Goal: Transaction & Acquisition: Purchase product/service

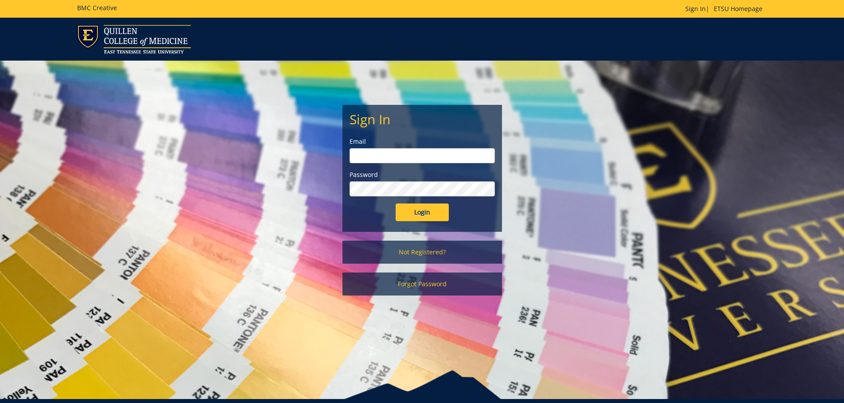
type input "skidmorekl@etsu.edu"
click at [428, 215] on input "Login" at bounding box center [422, 213] width 53 height 18
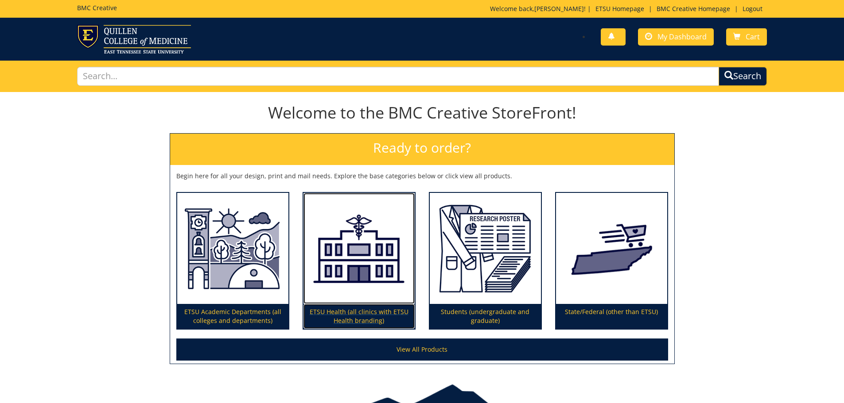
click at [383, 311] on p "ETSU Health (all clinics with ETSU Health branding)" at bounding box center [358, 316] width 111 height 25
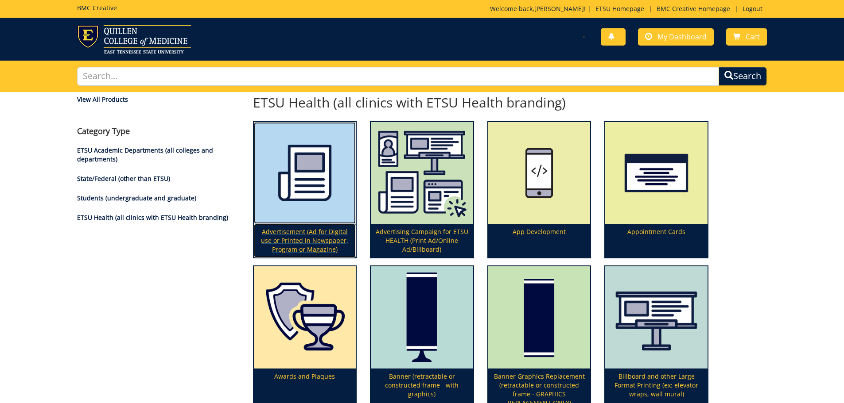
click at [294, 242] on p "Advertisement (Ad for Digital use or Printed in Newspaper, Program or Magazine)" at bounding box center [305, 241] width 102 height 34
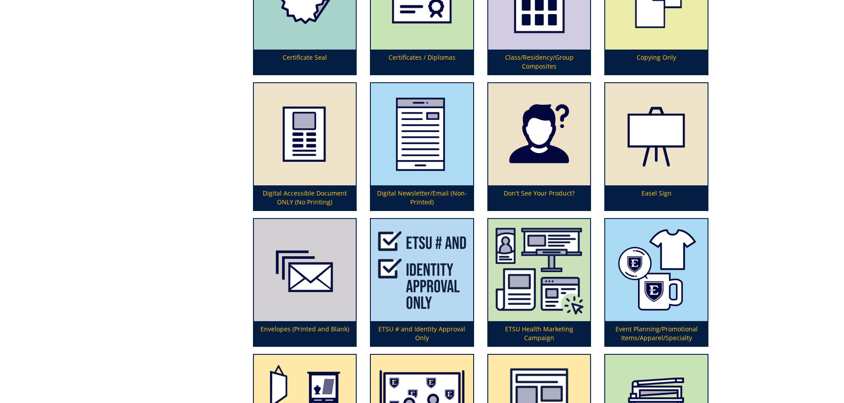
scroll to position [797, 0]
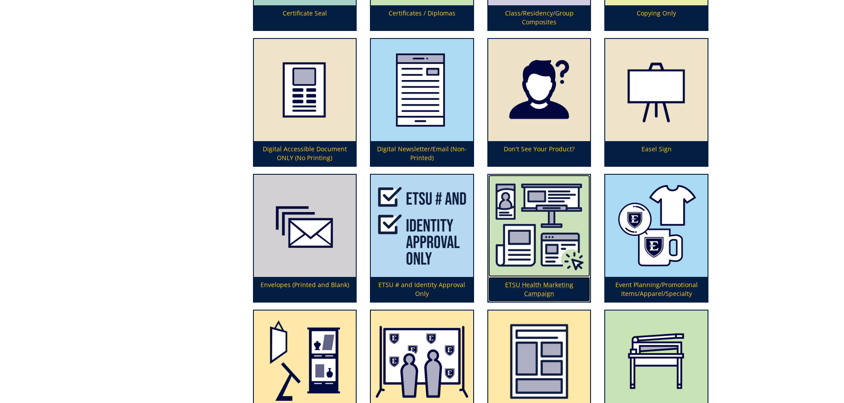
click at [539, 248] on img at bounding box center [539, 226] width 102 height 102
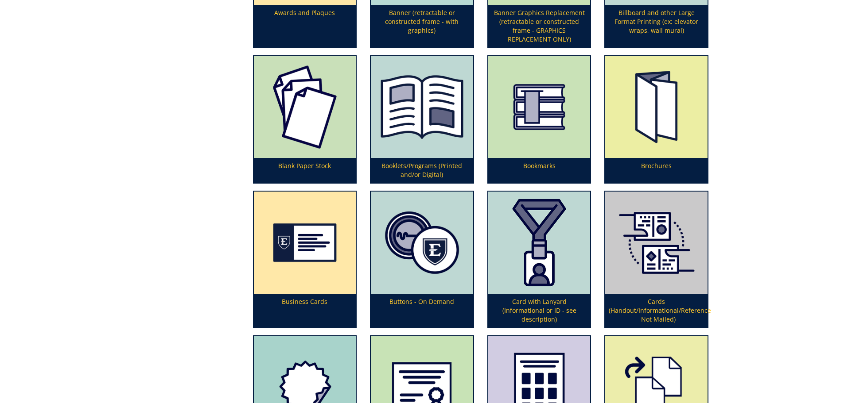
scroll to position [0, 0]
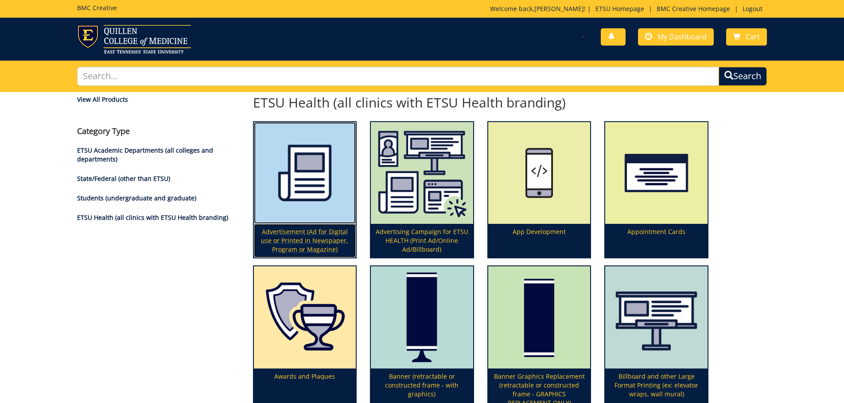
click at [313, 244] on p "Advertisement (Ad for Digital use or Printed in Newspaper, Program or Magazine)" at bounding box center [305, 241] width 102 height 34
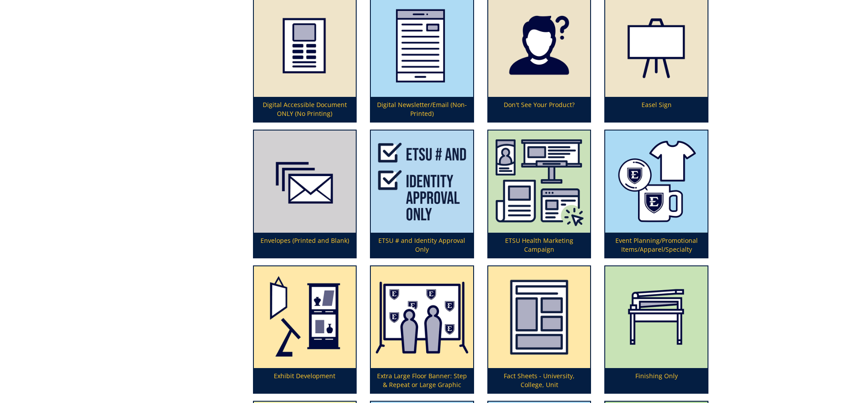
scroll to position [1063, 0]
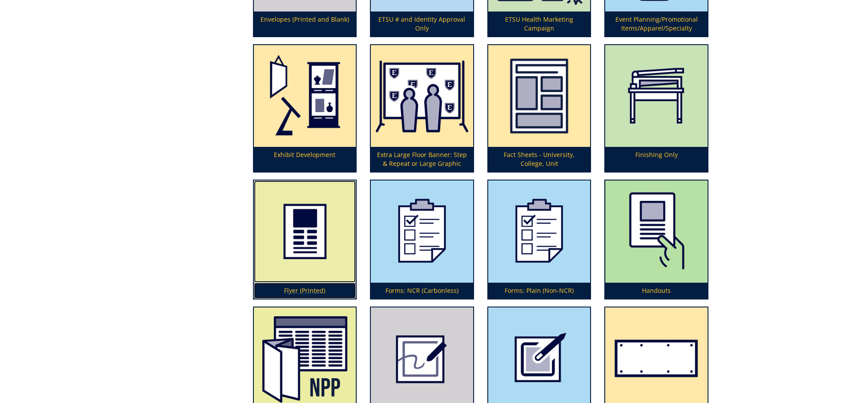
click at [323, 264] on img at bounding box center [305, 232] width 102 height 102
click at [340, 257] on img at bounding box center [305, 232] width 102 height 102
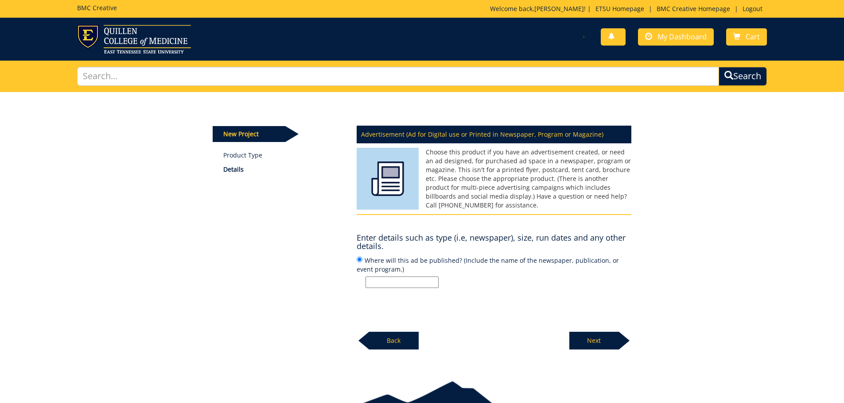
click at [413, 280] on input "Where will this ad be published? (Include the name of the newspaper, publicatio…" at bounding box center [401, 283] width 73 height 12
type input "Flu Shot Clinics"
click at [605, 335] on p "Next" at bounding box center [594, 341] width 50 height 18
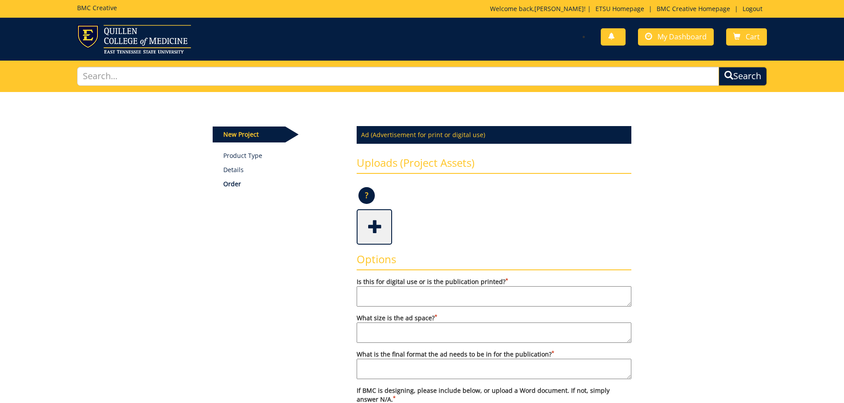
scroll to position [44, 0]
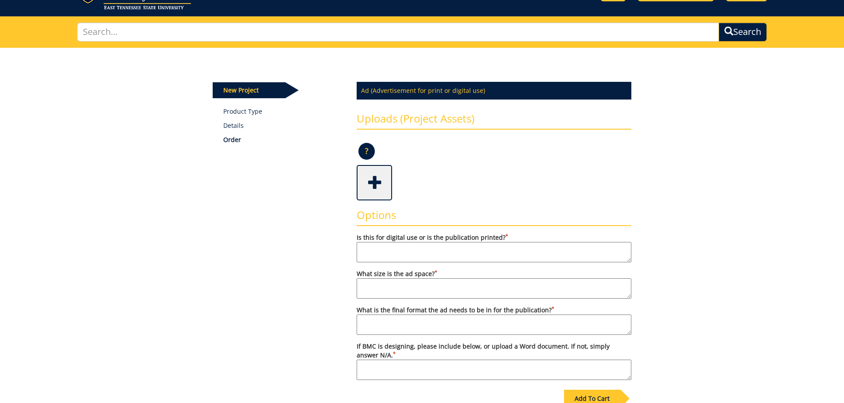
click at [394, 250] on textarea "Is this for digital use or is the publication printed? *" at bounding box center [494, 252] width 275 height 20
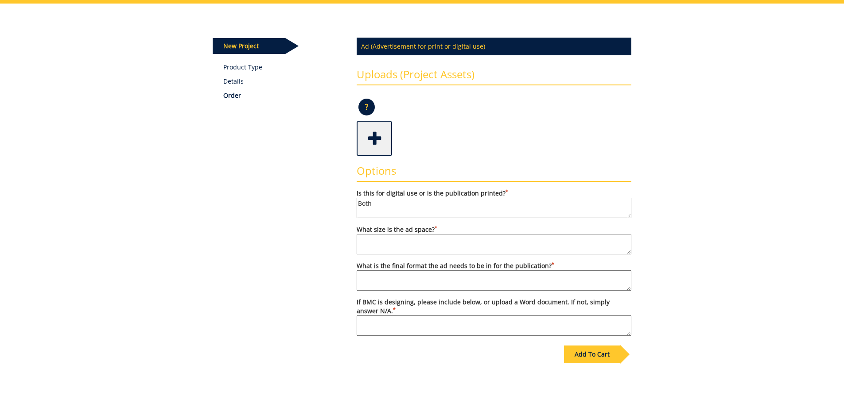
type textarea "Both"
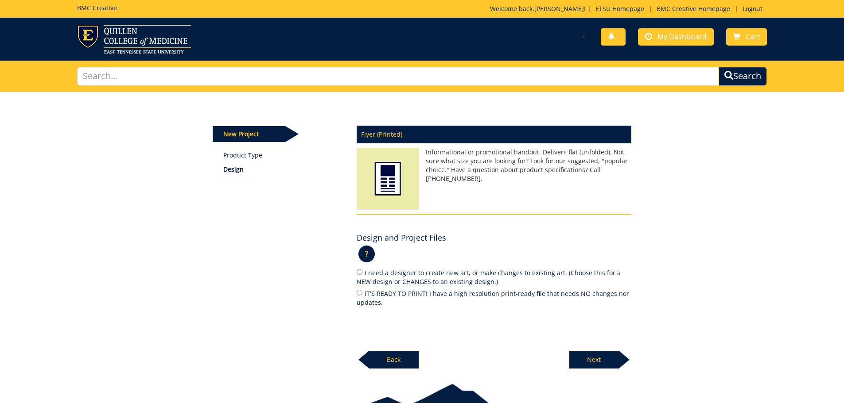
scroll to position [44, 0]
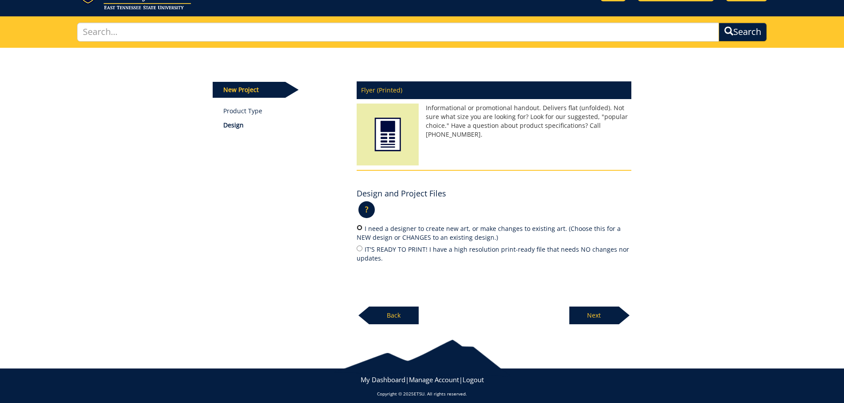
click at [360, 230] on input "I need a designer to create new art, or make changes to existing art. (Choose t…" at bounding box center [360, 228] width 6 height 6
radio input "true"
click at [600, 313] on p "Next" at bounding box center [594, 316] width 50 height 18
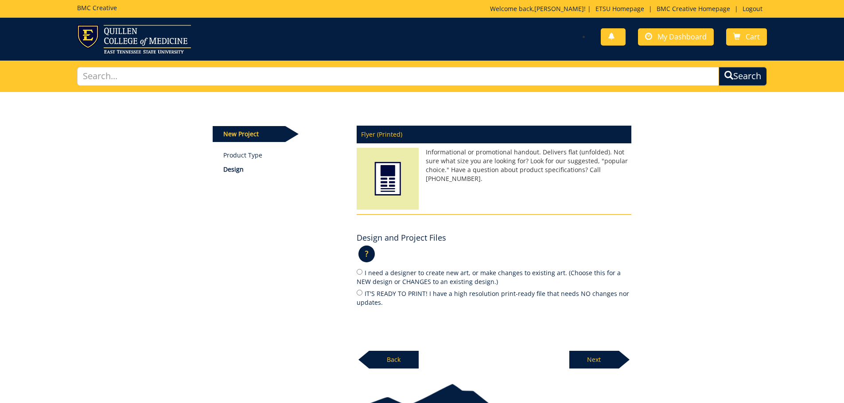
click at [363, 272] on label "I need a designer to create new art, or make changes to existing art. (Choose t…" at bounding box center [494, 277] width 275 height 19
click at [362, 272] on input "I need a designer to create new art, or make changes to existing art. (Choose t…" at bounding box center [360, 272] width 6 height 6
radio input "true"
click at [604, 361] on p "Next" at bounding box center [594, 360] width 50 height 18
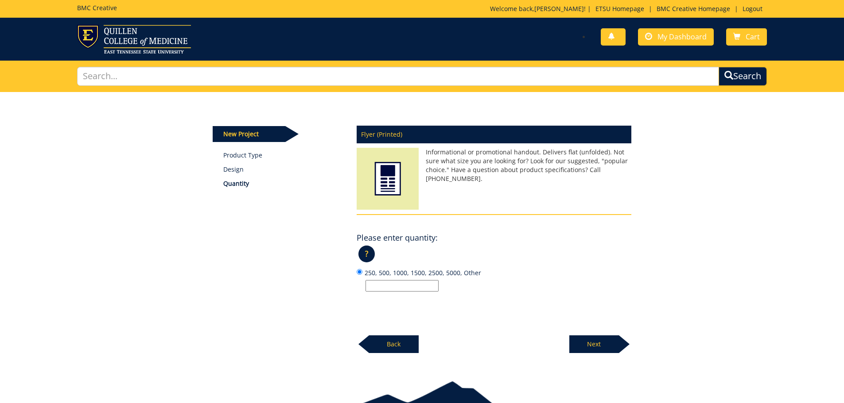
click at [430, 283] on input "250, 500, 1000, 1500, 2500, 5000, Other" at bounding box center [401, 286] width 73 height 12
type input "2"
type input "250"
click at [590, 345] on p "Next" at bounding box center [594, 345] width 50 height 18
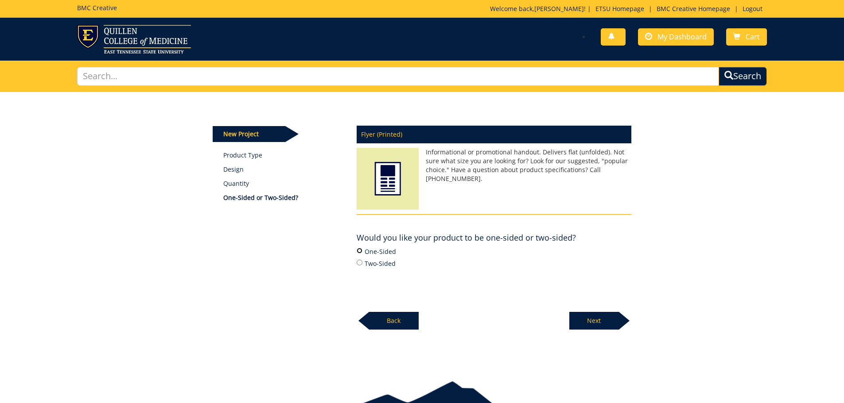
drag, startPoint x: 359, startPoint y: 252, endPoint x: 412, endPoint y: 266, distance: 54.6
click at [360, 252] on input "One-Sided" at bounding box center [360, 251] width 6 height 6
radio input "true"
click at [601, 317] on p "Next" at bounding box center [594, 321] width 50 height 18
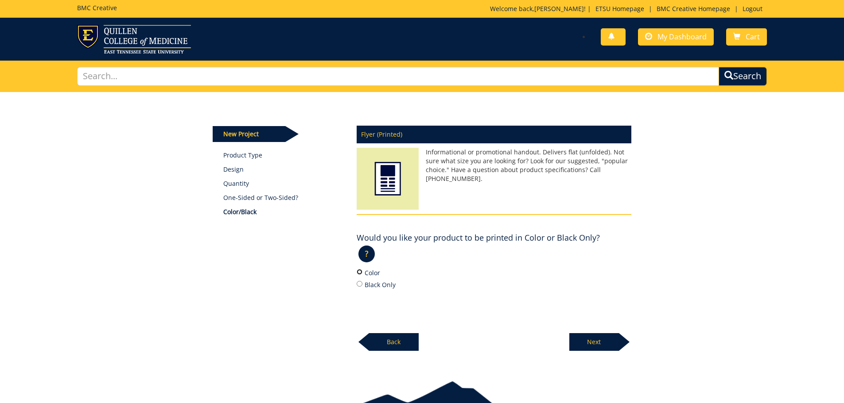
click at [362, 273] on input "Color" at bounding box center [360, 272] width 6 height 6
radio input "true"
click at [594, 345] on p "Next" at bounding box center [594, 343] width 50 height 18
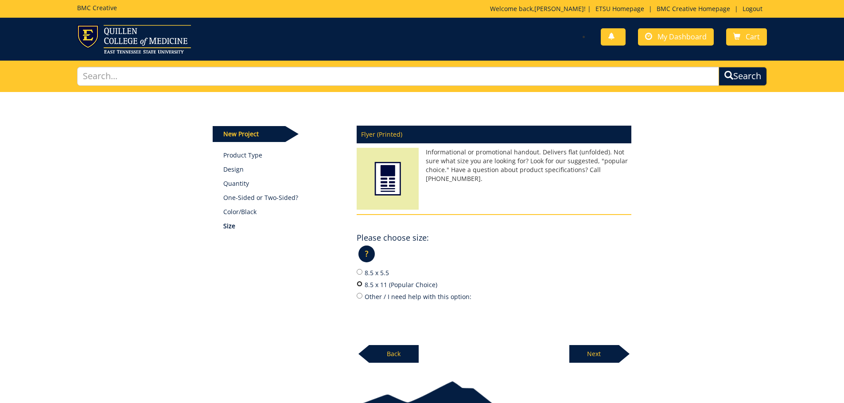
click at [361, 284] on input "8.5 x 11 (Popular Choice)" at bounding box center [360, 284] width 6 height 6
radio input "true"
click at [595, 354] on p "Next" at bounding box center [594, 354] width 50 height 18
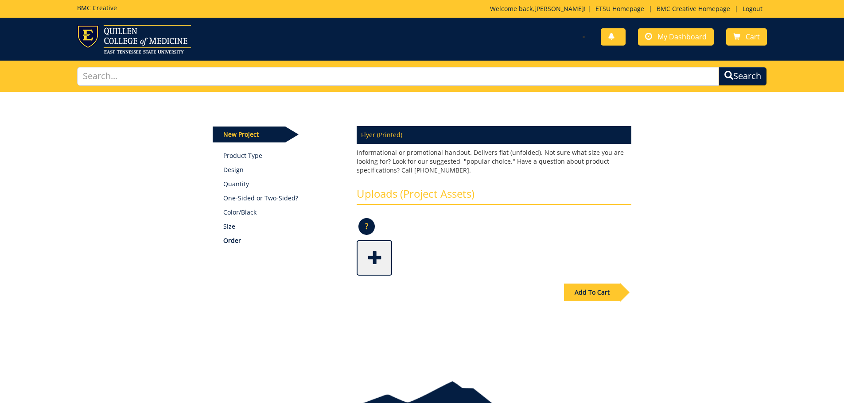
click at [368, 258] on span at bounding box center [374, 257] width 35 height 31
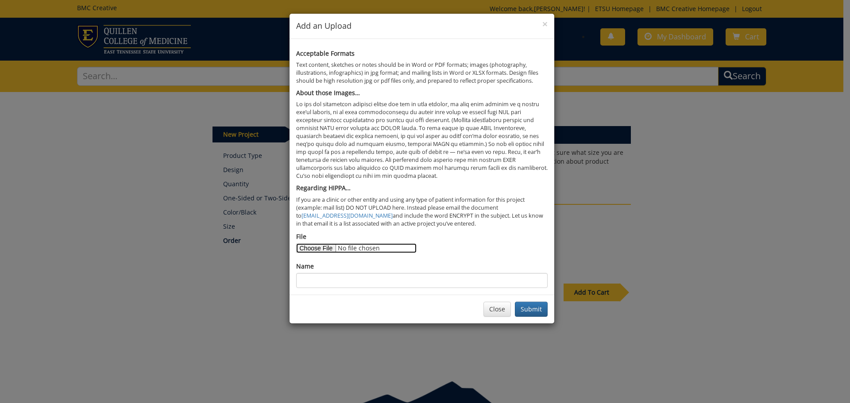
click at [326, 250] on input "File" at bounding box center [356, 249] width 120 height 10
type input "C:\fakepath\2023_2024 FLu Shot CLinic Flyer.pdf"
click at [432, 282] on input "Name" at bounding box center [422, 280] width 252 height 15
click at [527, 310] on button "Submit" at bounding box center [531, 309] width 33 height 15
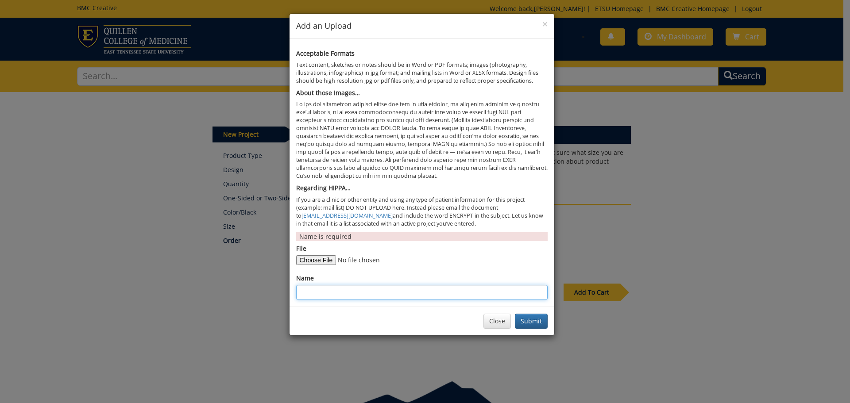
click at [412, 289] on input "Name" at bounding box center [422, 292] width 252 height 15
type input "Flu Shot Clinic- We would like to use the same, but change the dates and then a…"
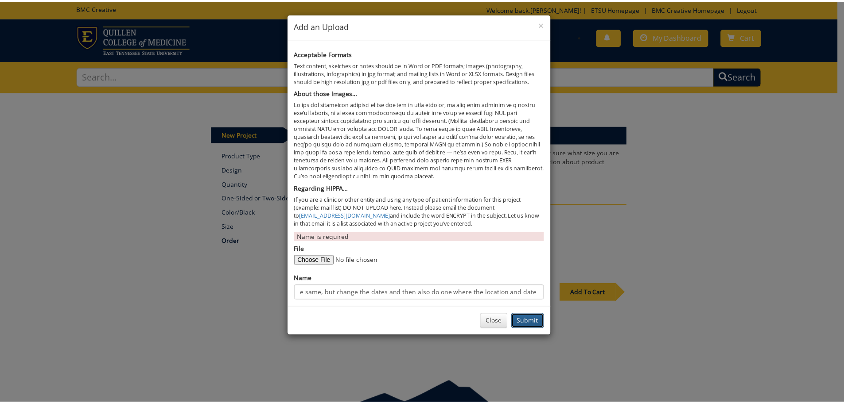
scroll to position [0, 0]
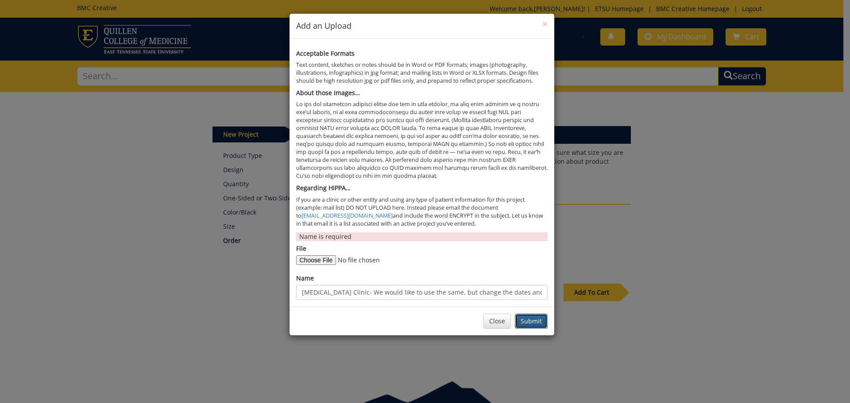
click at [527, 323] on button "Submit" at bounding box center [531, 321] width 33 height 15
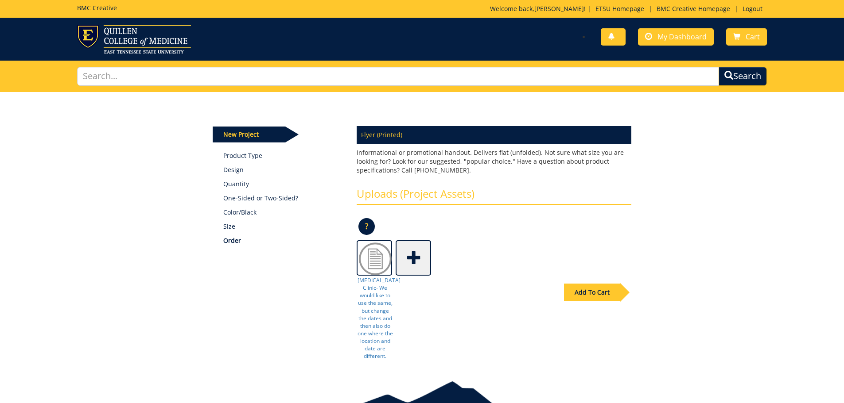
click at [593, 298] on div "Add To Cart" at bounding box center [592, 293] width 56 height 18
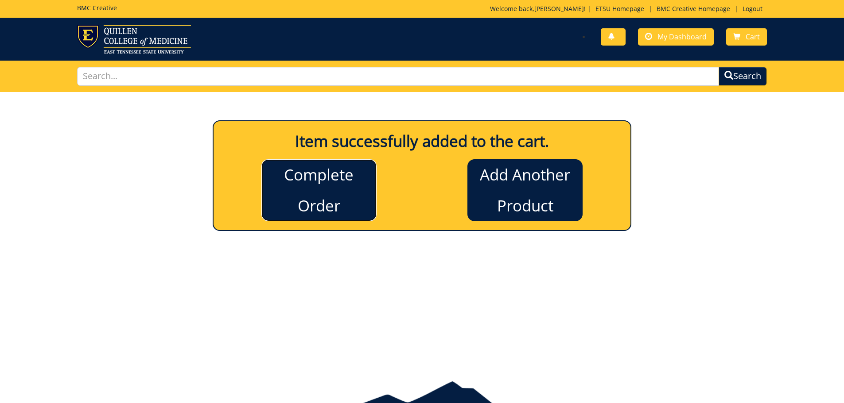
click at [344, 205] on link "Complete Order" at bounding box center [318, 190] width 115 height 62
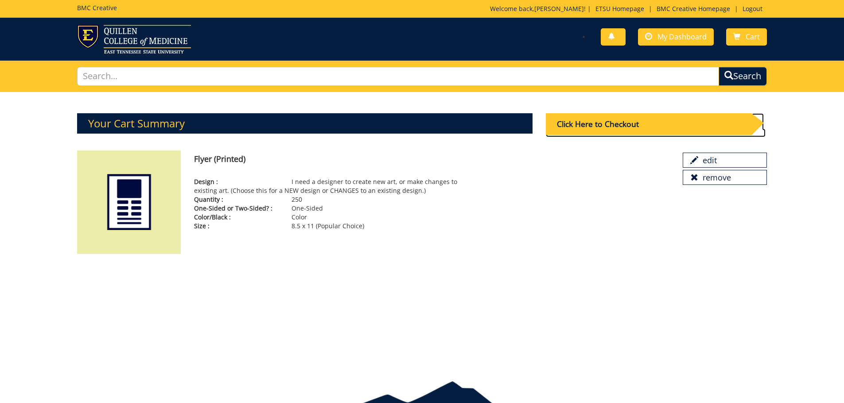
click at [604, 126] on div "Click Here to Checkout" at bounding box center [649, 124] width 206 height 22
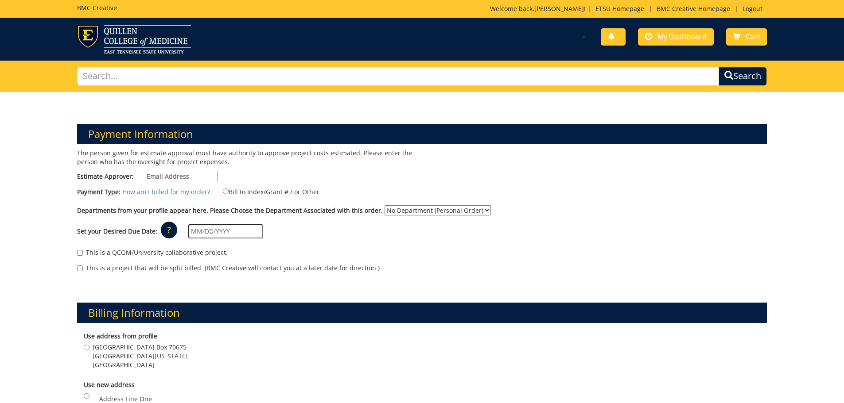
click at [177, 176] on input "Estimate Approver:" at bounding box center [181, 177] width 73 height 12
type input "smithvm1@etsu.edu"
click at [223, 192] on input "Bill to Index/Grant # / or Other" at bounding box center [226, 192] width 6 height 6
radio input "true"
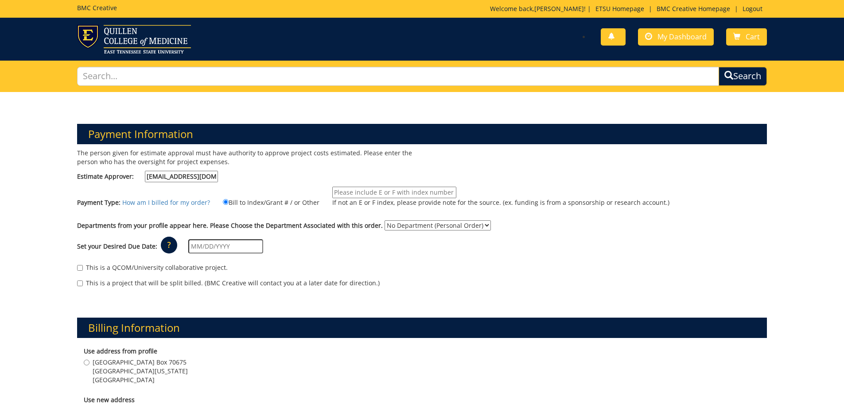
click at [357, 190] on input "If not an E or F index, please provide note for the source. (ex. funding is fro…" at bounding box center [394, 193] width 124 height 12
type input "35030"
click at [344, 208] on label "35030 If not an E or F index, please provide note for the source. (ex. funding …" at bounding box center [495, 199] width 348 height 25
click at [473, 226] on select "No Department (Personal Order) University Center Student Health Services" at bounding box center [437, 226] width 106 height 10
select select "189"
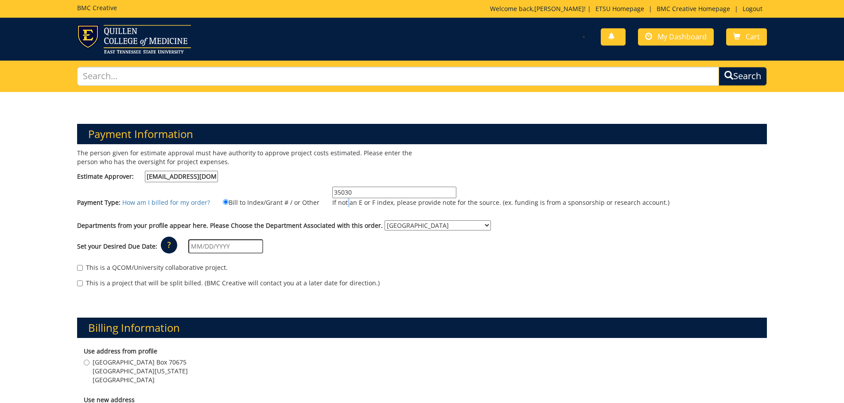
click at [384, 221] on select "No Department (Personal Order) University Center Student Health Services" at bounding box center [437, 226] width 106 height 10
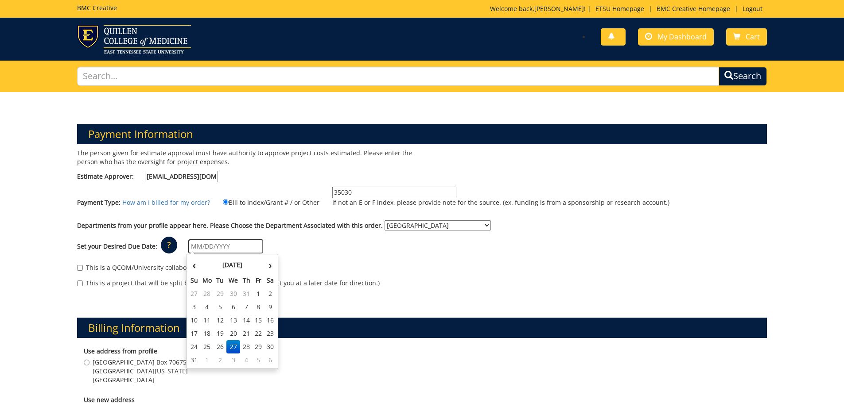
click at [205, 244] on input "text" at bounding box center [225, 247] width 75 height 14
click at [196, 267] on th "‹" at bounding box center [194, 265] width 12 height 18
click at [271, 268] on th "›" at bounding box center [270, 265] width 12 height 18
click at [197, 262] on th "‹" at bounding box center [194, 265] width 12 height 18
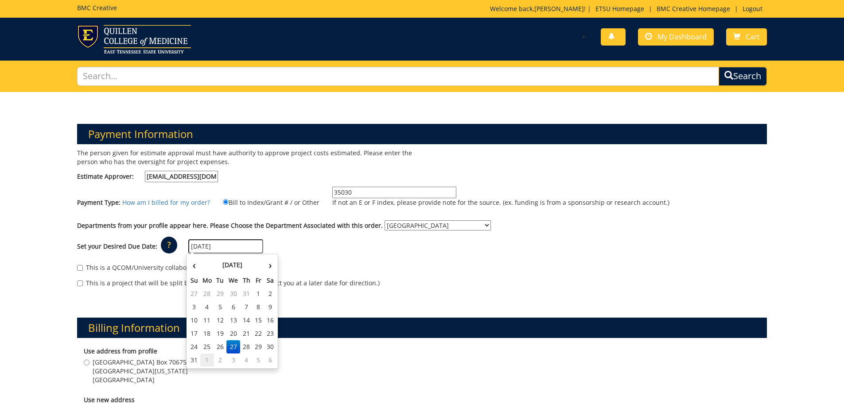
click at [202, 358] on td "1" at bounding box center [207, 360] width 14 height 13
type input "[DATE]"
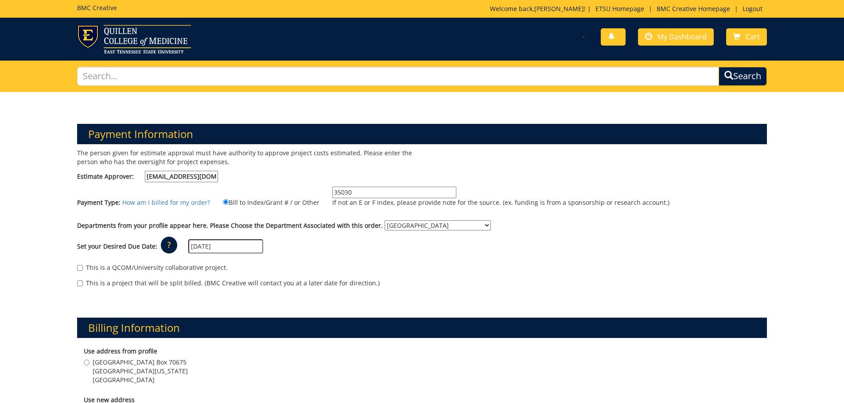
click at [418, 288] on div "This is a project that will be split billed. (BMC Creative will contact you at …" at bounding box center [422, 285] width 690 height 13
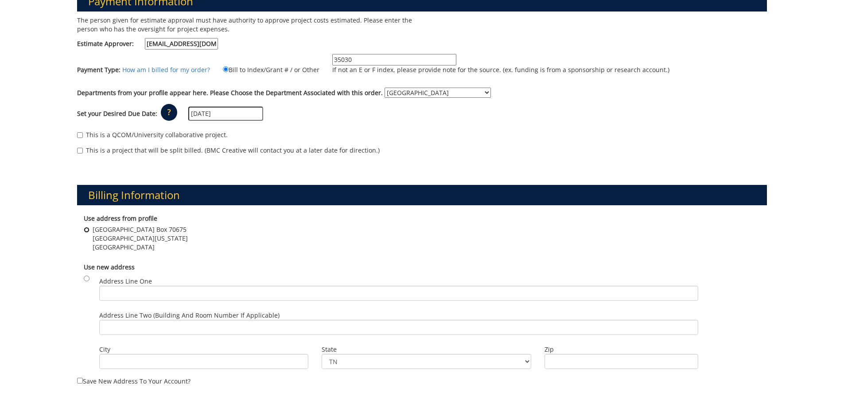
click at [87, 229] on input "University Health Center Box 70675 East Tennessee State University Johnson City…" at bounding box center [87, 230] width 6 height 6
radio input "true"
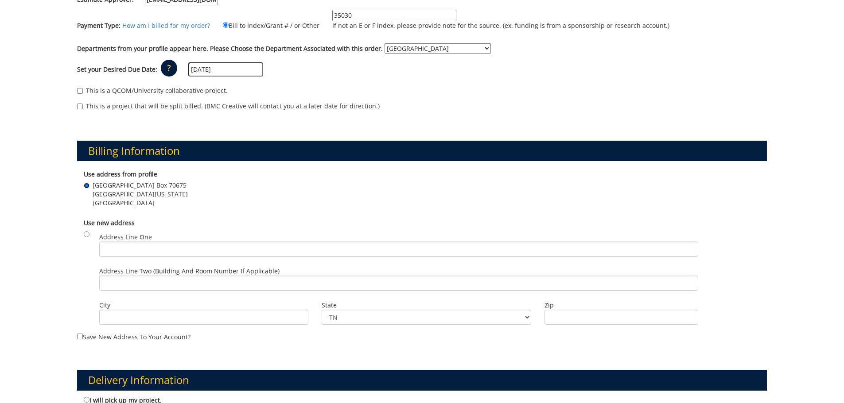
scroll to position [354, 0]
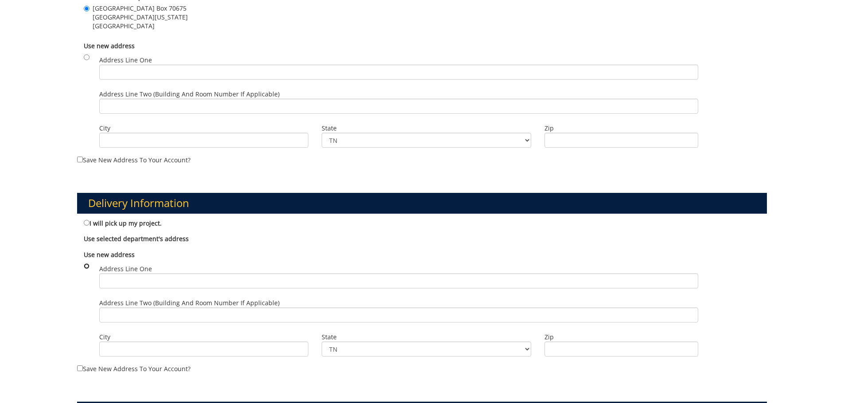
click at [86, 267] on input "radio" at bounding box center [87, 267] width 6 height 6
radio input "true"
click at [87, 267] on input "radio" at bounding box center [87, 267] width 6 height 6
click at [62, 255] on div "Payment Information The person given for estimate approval must have authority …" at bounding box center [422, 153] width 844 height 830
click at [85, 224] on input "I will pick up my project." at bounding box center [87, 223] width 6 height 6
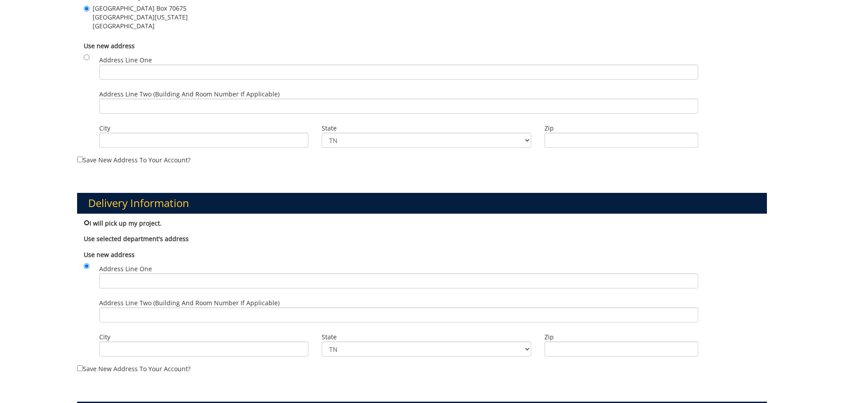
radio input "true"
click at [84, 267] on input "radio" at bounding box center [87, 267] width 6 height 6
radio input "true"
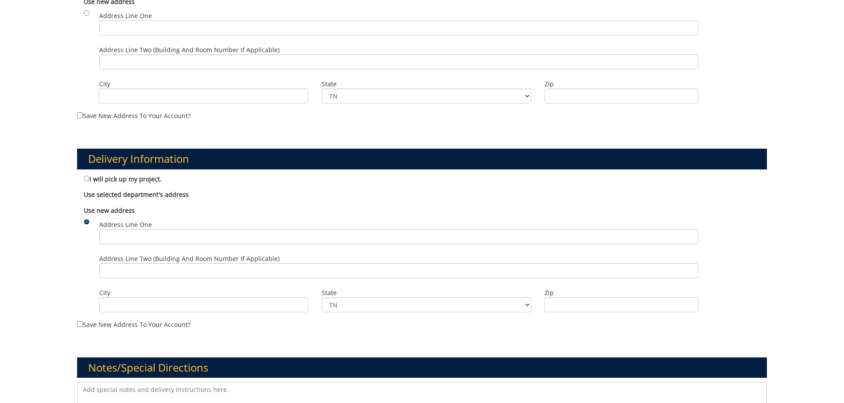
scroll to position [576, 0]
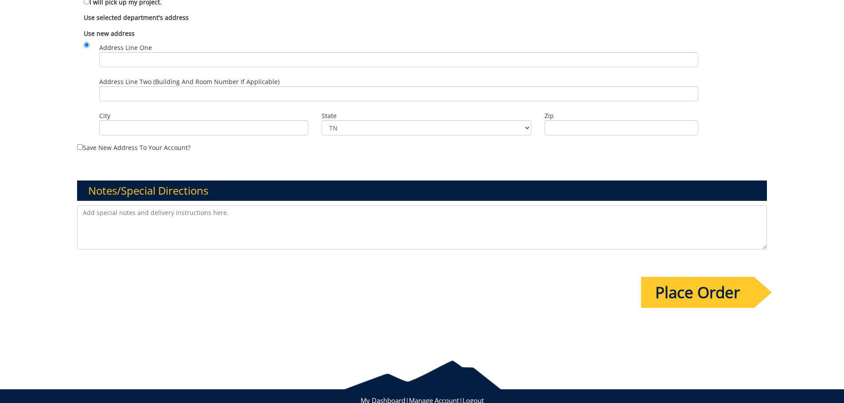
drag, startPoint x: 174, startPoint y: 214, endPoint x: 178, endPoint y: 215, distance: 4.5
click at [175, 215] on textarea at bounding box center [422, 228] width 690 height 44
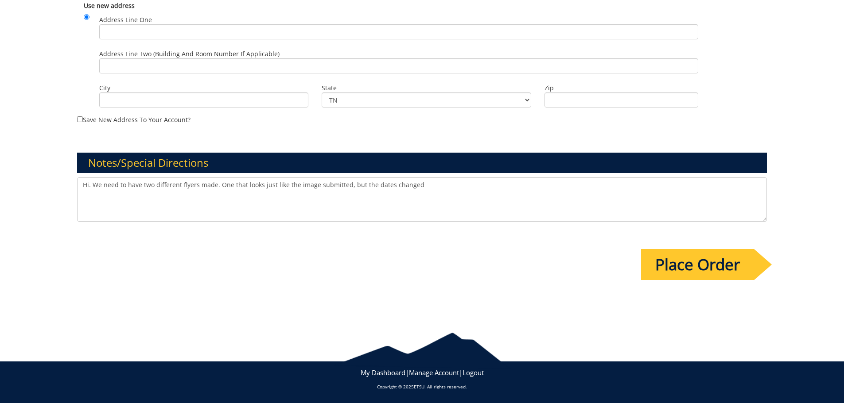
scroll to position [515, 0]
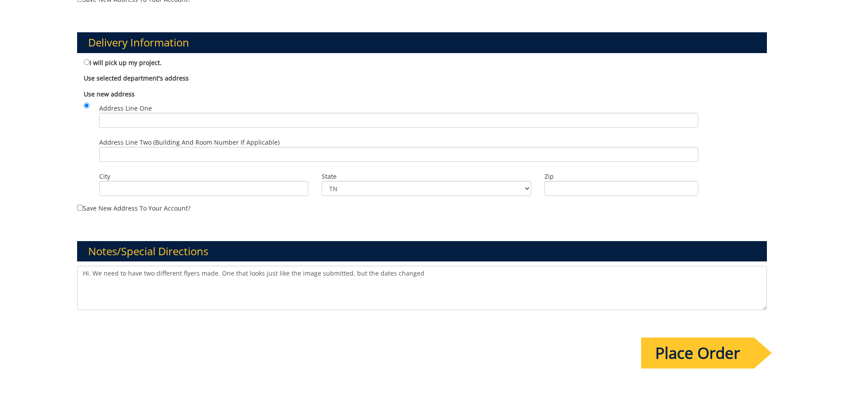
click at [442, 275] on textarea "Hi. We need to have two different flyers made. One that looks just like the ima…" at bounding box center [422, 288] width 690 height 44
click at [575, 306] on textarea "Hi. We need to have two different flyers made. One that looks just like the ima…" at bounding box center [422, 288] width 690 height 44
type textarea "Hi. We need to have two different flyers made. One that looks just like the ima…"
click at [671, 356] on input "Place Order" at bounding box center [697, 353] width 113 height 31
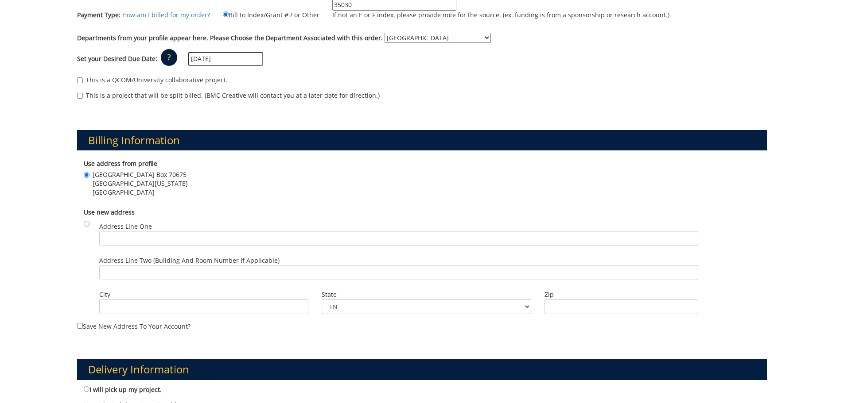
scroll to position [399, 0]
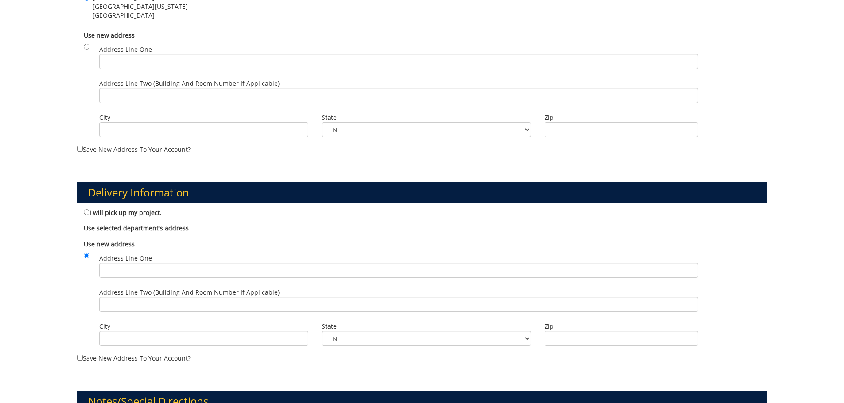
click at [84, 232] on b "Use selected department's address" at bounding box center [136, 228] width 105 height 8
click at [84, 228] on b "Use selected department's address" at bounding box center [136, 228] width 105 height 8
drag, startPoint x: 199, startPoint y: 231, endPoint x: 194, endPoint y: 226, distance: 6.9
click at [199, 231] on label "Use selected department's address" at bounding box center [422, 228] width 677 height 9
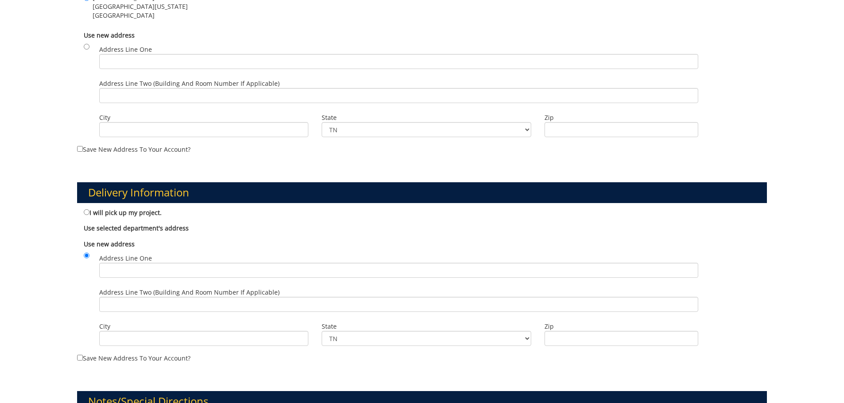
drag, startPoint x: 194, startPoint y: 226, endPoint x: 180, endPoint y: 223, distance: 14.5
click at [187, 225] on label "Use selected department's address" at bounding box center [422, 228] width 677 height 9
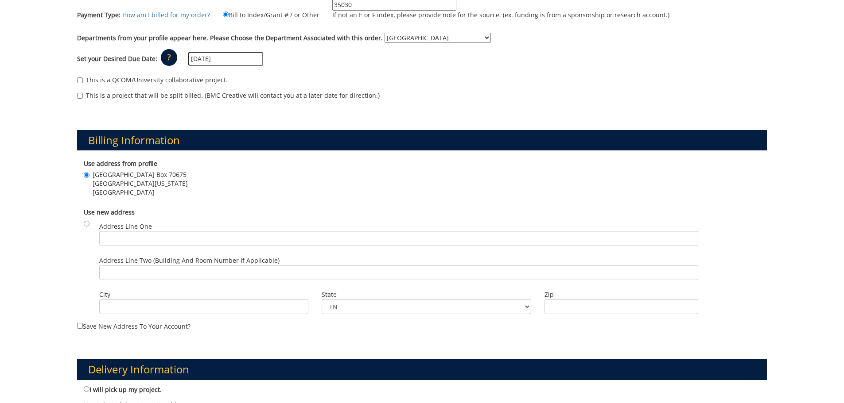
drag, startPoint x: 199, startPoint y: 173, endPoint x: 122, endPoint y: 174, distance: 76.6
click at [116, 174] on div "University Health Center Box 70675 East Tennessee State University Johnson City…" at bounding box center [422, 185] width 677 height 29
click at [182, 179] on span "[GEOGRAPHIC_DATA] Box 70675" at bounding box center [140, 175] width 95 height 9
click at [89, 178] on input "University Health Center Box 70675 East Tennessee State University Johnson City…" at bounding box center [87, 175] width 6 height 6
click at [190, 199] on div "University Health Center Box 70675 East Tennessee State University Johnson City…" at bounding box center [422, 185] width 677 height 29
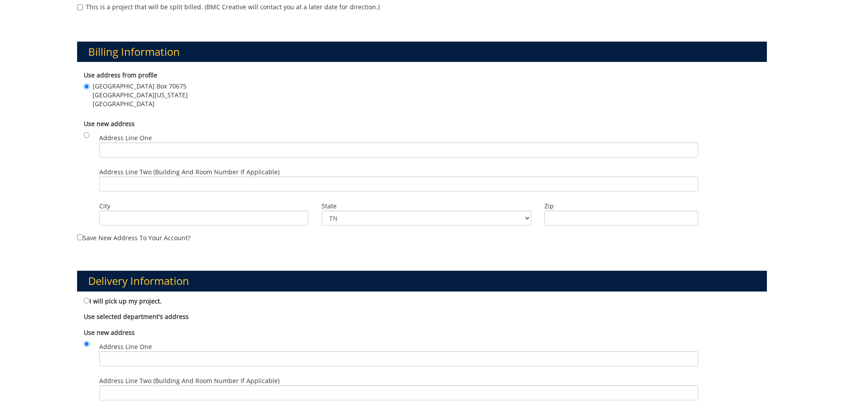
scroll to position [354, 0]
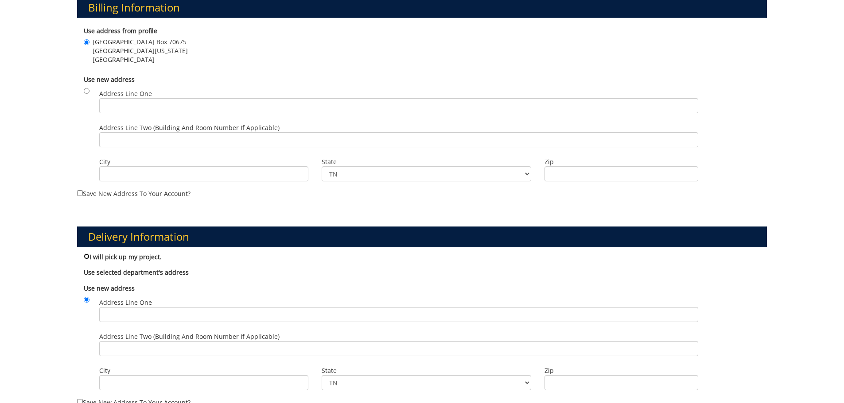
click at [86, 256] on input "I will pick up my project." at bounding box center [87, 257] width 6 height 6
radio input "true"
click at [266, 262] on div "I will pick up my project." at bounding box center [422, 258] width 690 height 12
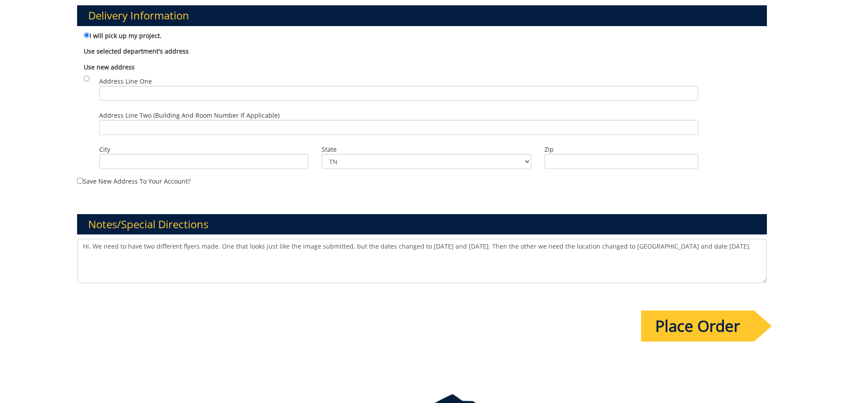
drag, startPoint x: 714, startPoint y: 331, endPoint x: 708, endPoint y: 333, distance: 6.3
click at [712, 332] on input "Place Order" at bounding box center [697, 326] width 113 height 31
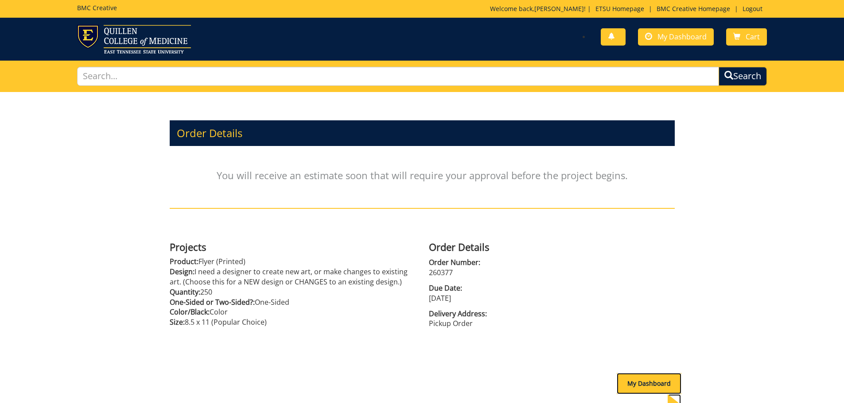
drag, startPoint x: 633, startPoint y: 380, endPoint x: 635, endPoint y: 373, distance: 7.7
click at [634, 380] on div "My Dashboard" at bounding box center [649, 383] width 65 height 21
